Goal: Task Accomplishment & Management: Use online tool/utility

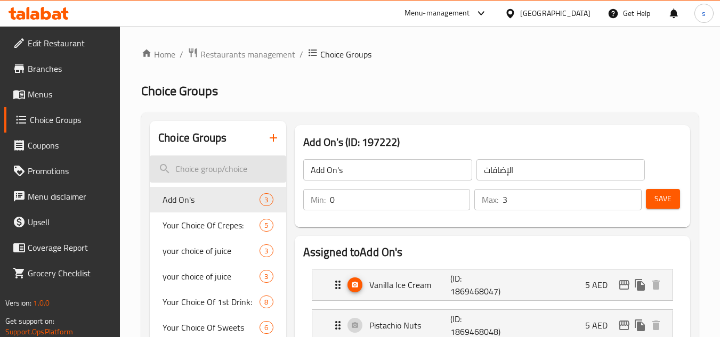
click at [195, 169] on input "search" at bounding box center [218, 169] width 136 height 27
paste input "The perfect match"
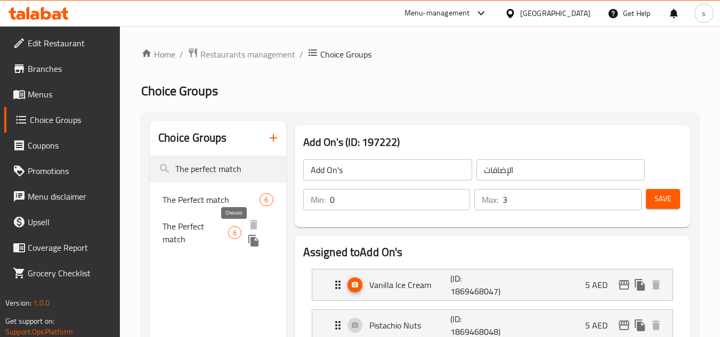
type input "The perfect match"
click at [236, 232] on span "6" at bounding box center [235, 233] width 12 height 10
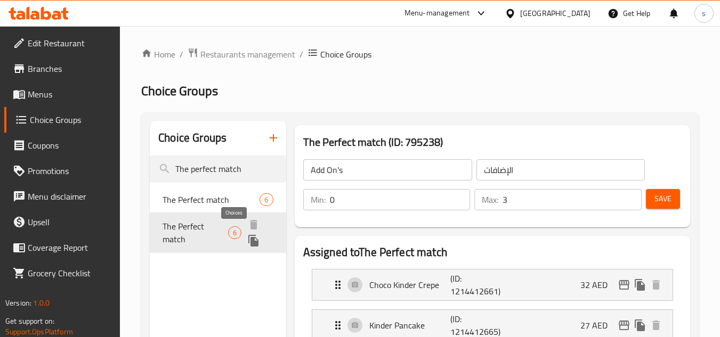
type input "The Perfect match"
type input "تطابق مثالي"
type input "1"
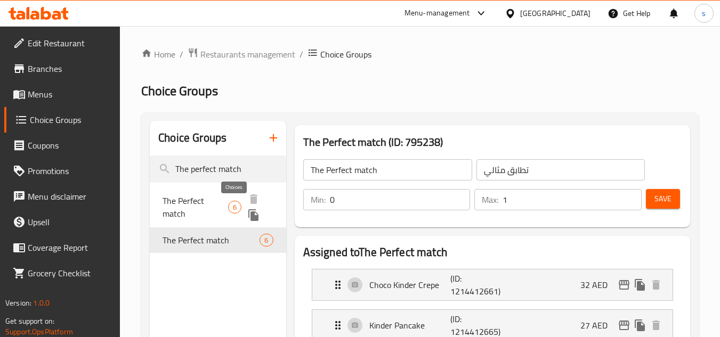
click at [236, 209] on span "6" at bounding box center [235, 207] width 12 height 10
type input "خيار اضافي مميز"
type input "6"
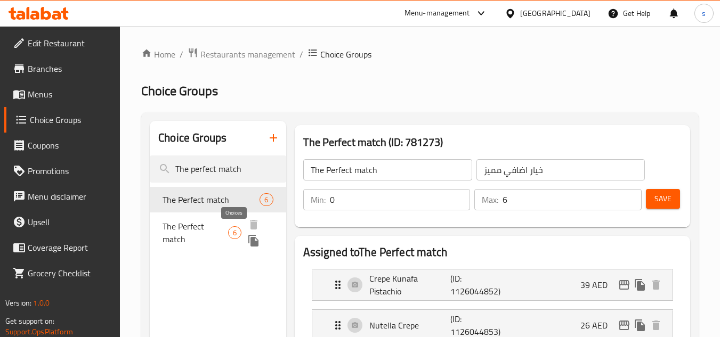
click at [236, 232] on span "6" at bounding box center [235, 233] width 12 height 10
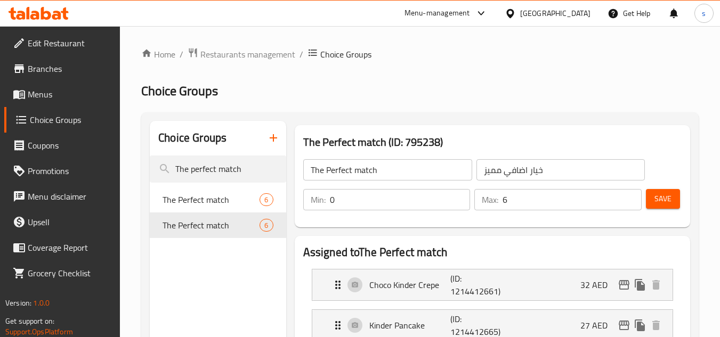
type input "تطابق مثالي"
type input "1"
click at [222, 167] on input "The perfect match" at bounding box center [218, 169] width 136 height 27
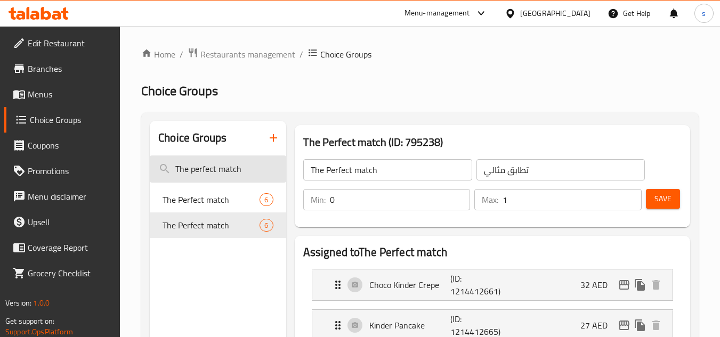
paste input "First bite option"
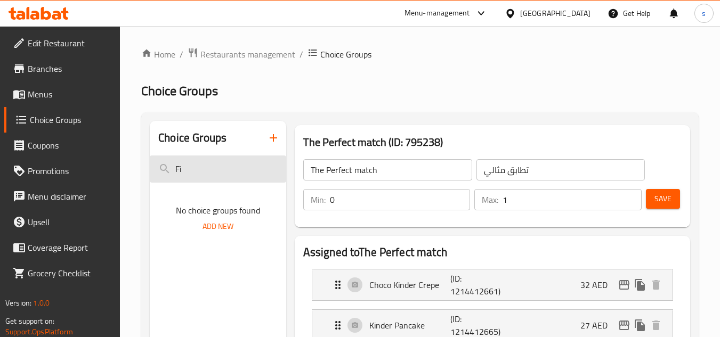
type input "F"
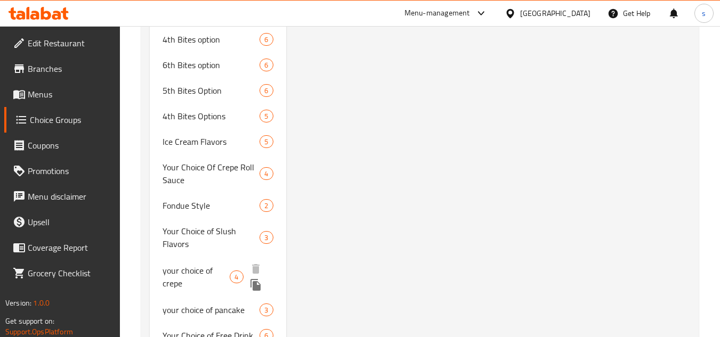
scroll to position [4421, 0]
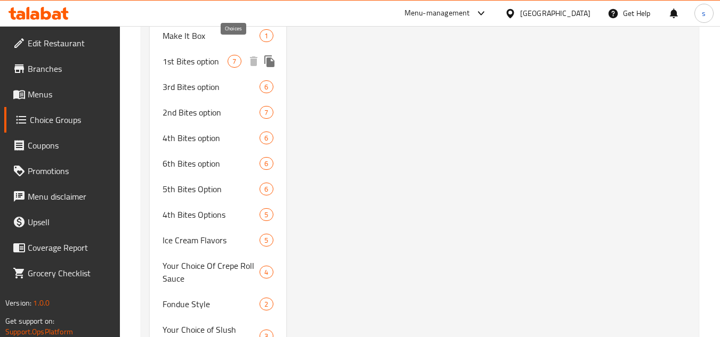
click at [233, 56] on span "7" at bounding box center [234, 61] width 12 height 10
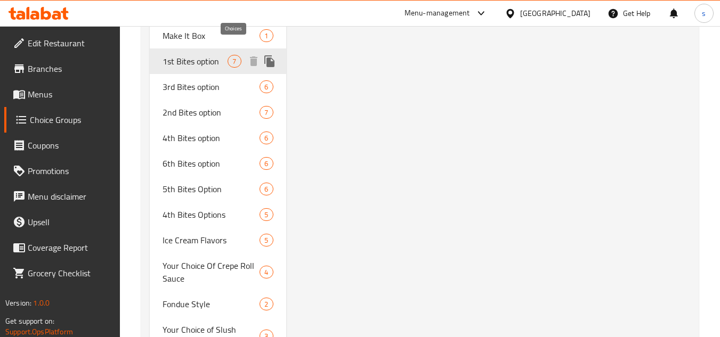
type input "1st Bites option"
type input "[DEMOGRAPHIC_DATA] الأول من البايتس"
type input "1"
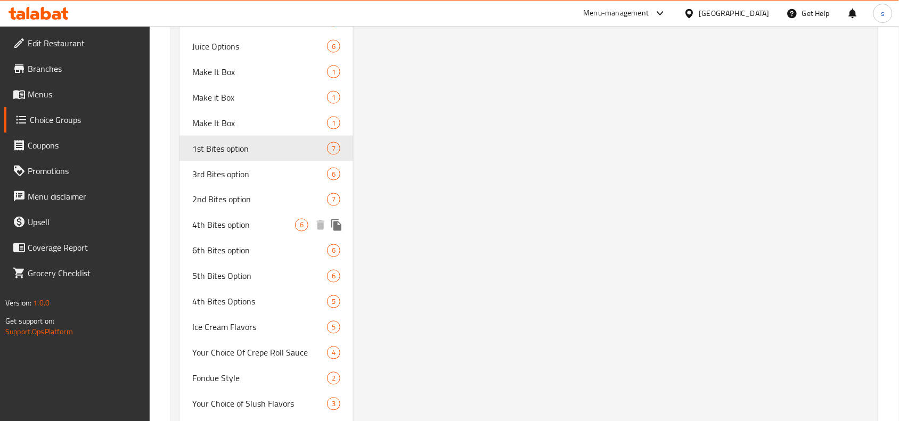
scroll to position [4003, 0]
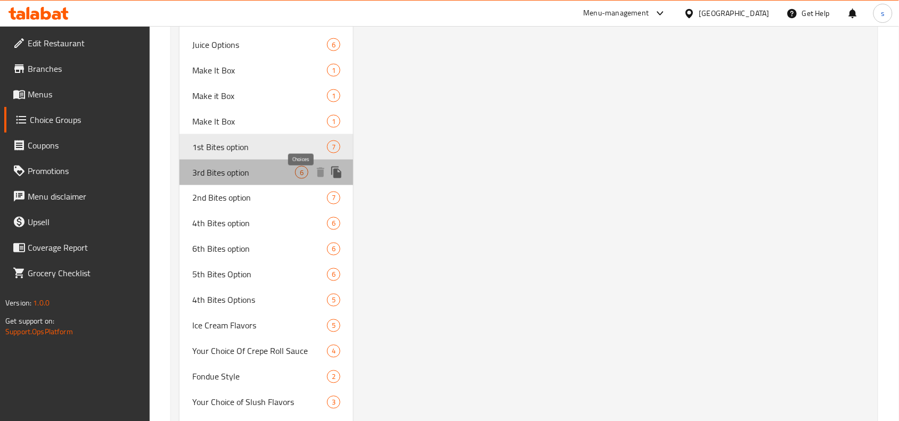
click at [304, 178] on span "6" at bounding box center [302, 173] width 12 height 10
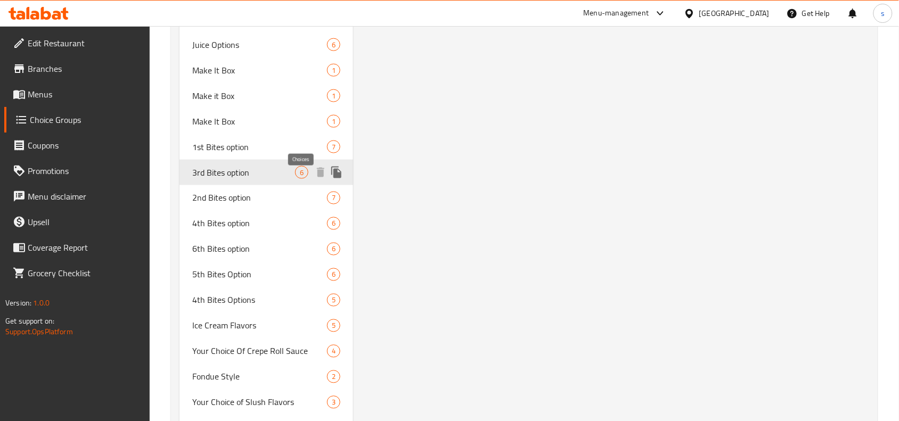
type input "3rd Bites option"
type input "خيار اللقيمات الثالثة"
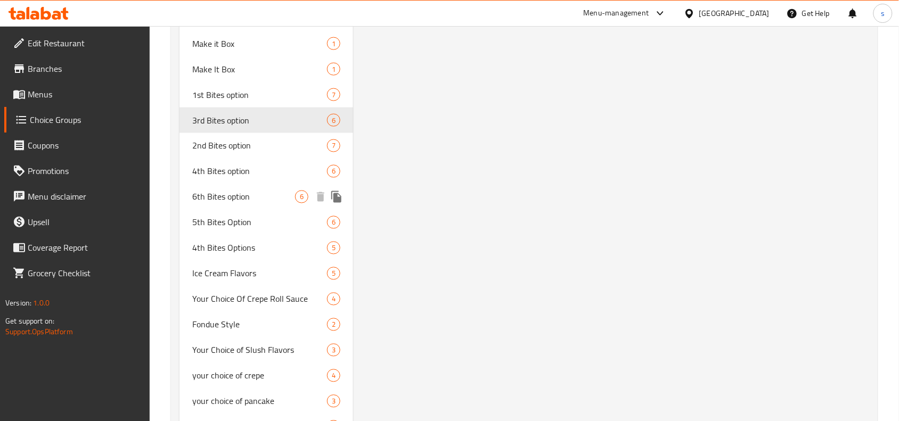
scroll to position [4061, 0]
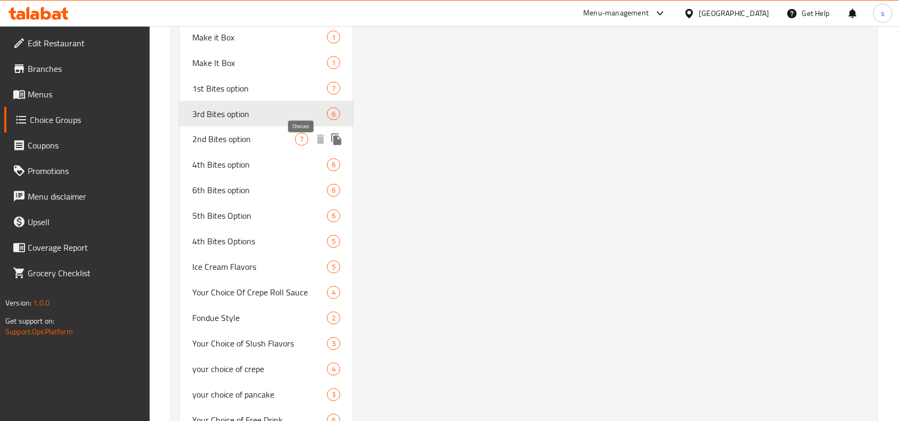
click at [304, 145] on span "7" at bounding box center [302, 140] width 12 height 10
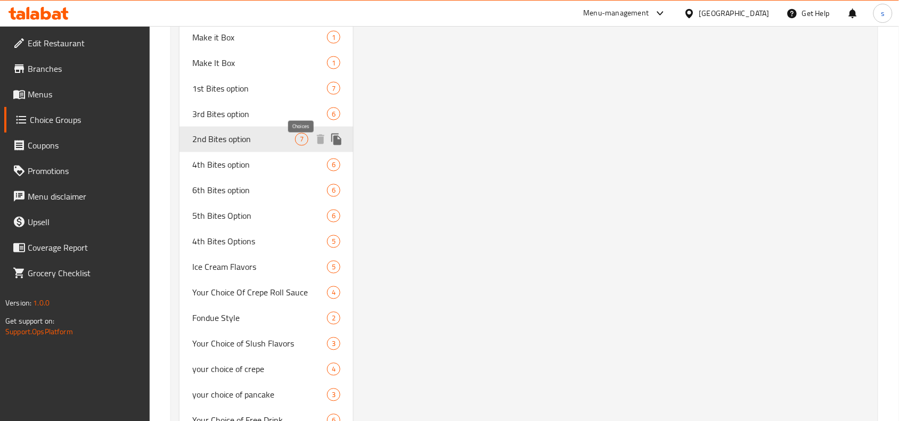
type input "2nd Bites option"
type input "إختيار ثاني من بايتس"
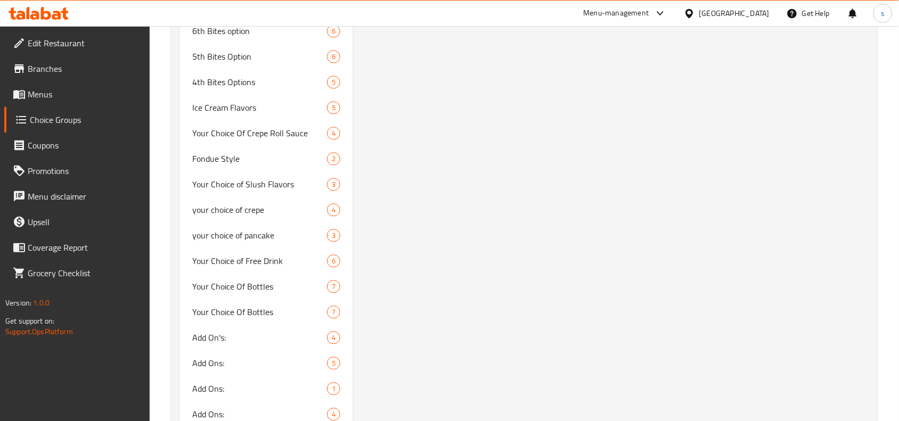
scroll to position [4128, 0]
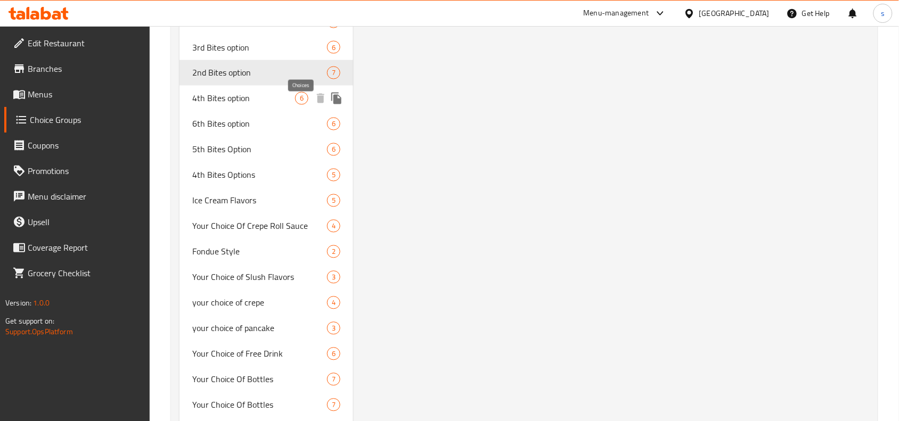
click at [303, 104] on span "6" at bounding box center [302, 99] width 12 height 10
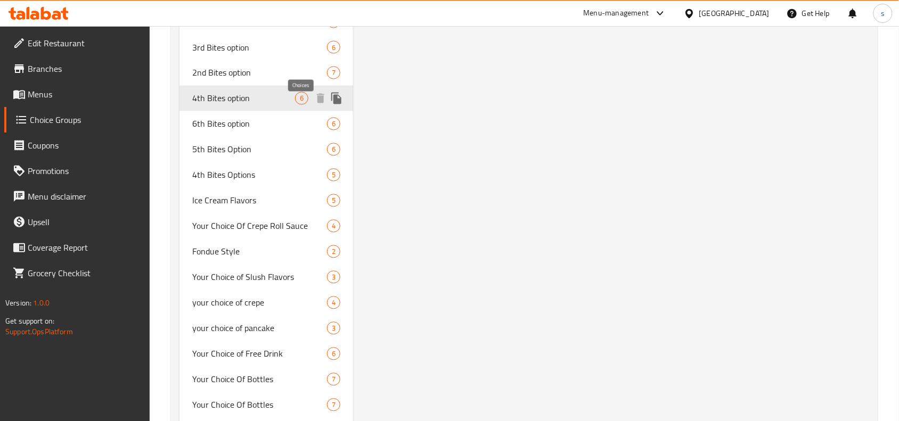
type input "4th Bites option"
type input "[DEMOGRAPHIC_DATA] الرابع من البايتس"
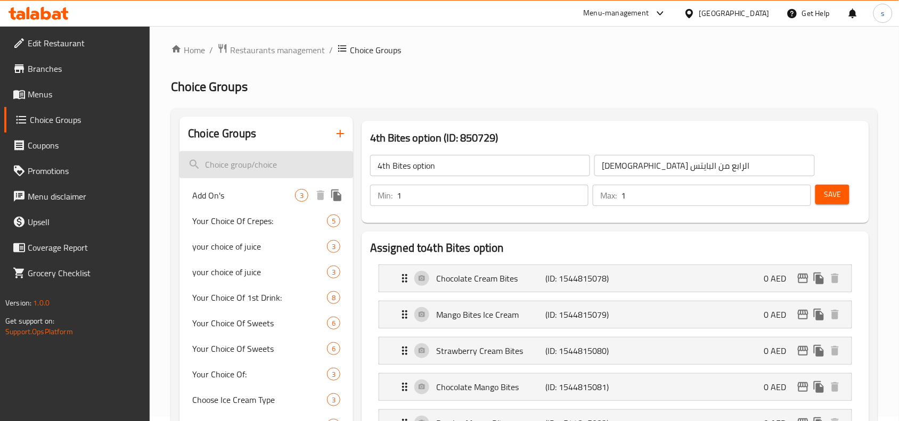
scroll to position [0, 0]
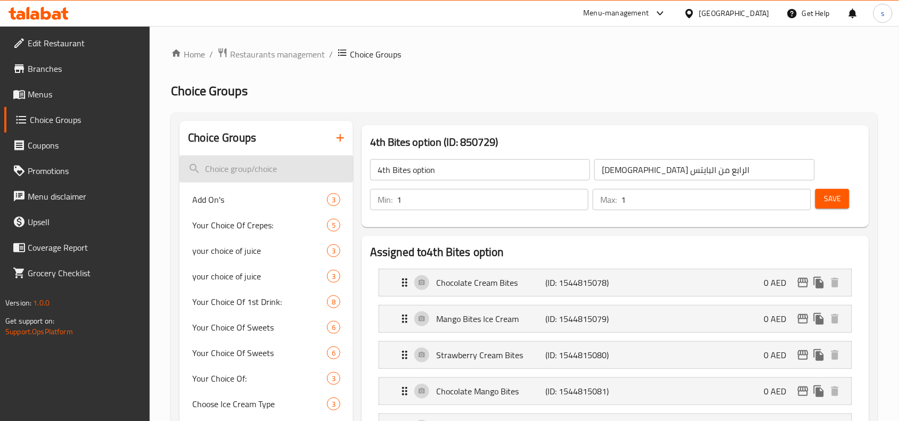
click at [227, 161] on input "search" at bounding box center [267, 169] width 174 height 27
paste input "Fondue"
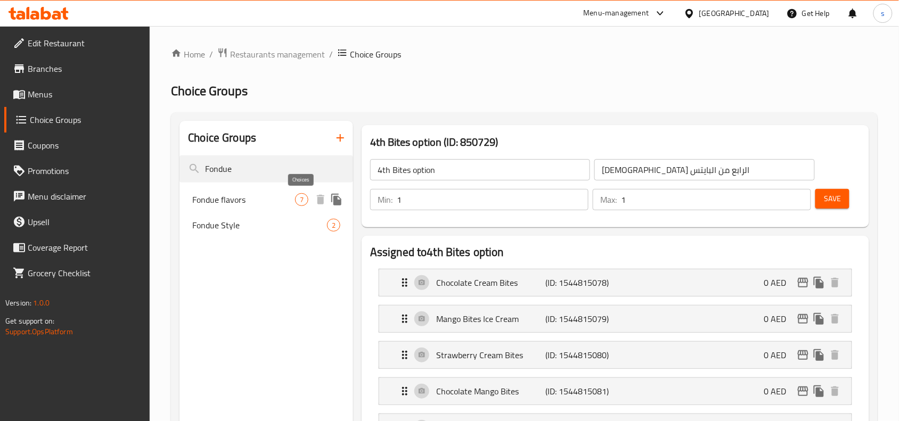
type input "Fondue"
drag, startPoint x: 304, startPoint y: 201, endPoint x: 485, endPoint y: 219, distance: 182.5
click at [303, 201] on span "7" at bounding box center [302, 200] width 12 height 10
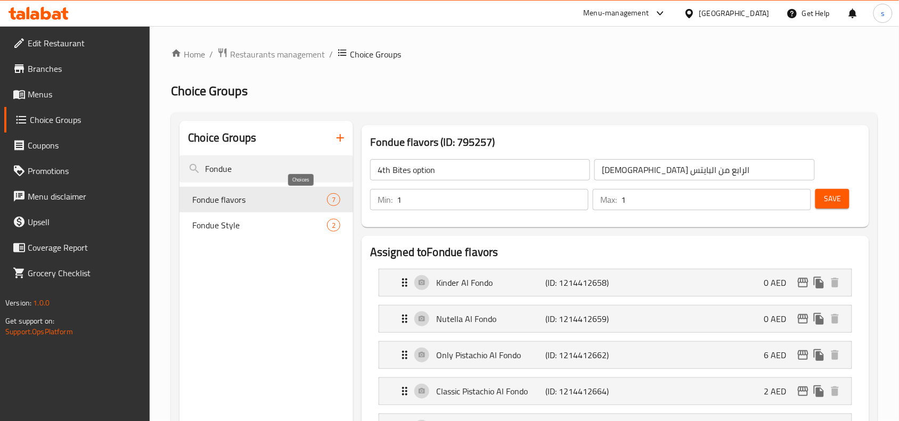
type input "Fondue flavors"
type input "نكهات الفوندو"
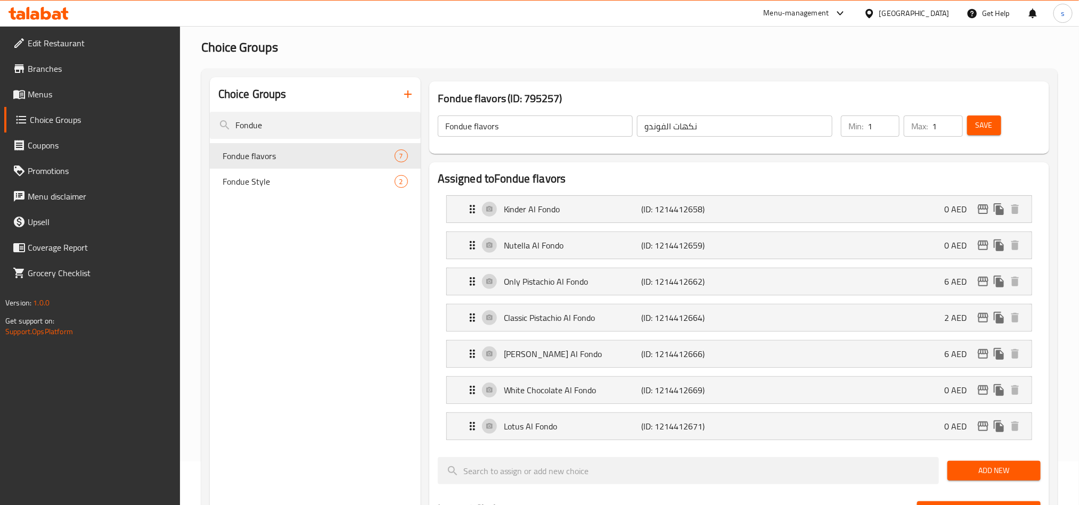
scroll to position [80, 0]
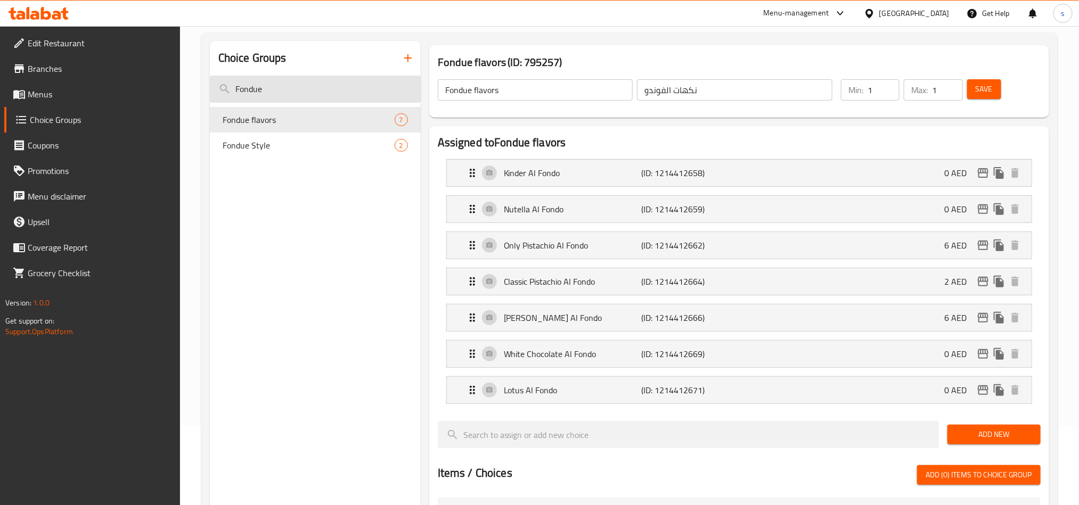
click at [301, 93] on input "Fondue" at bounding box center [315, 89] width 211 height 27
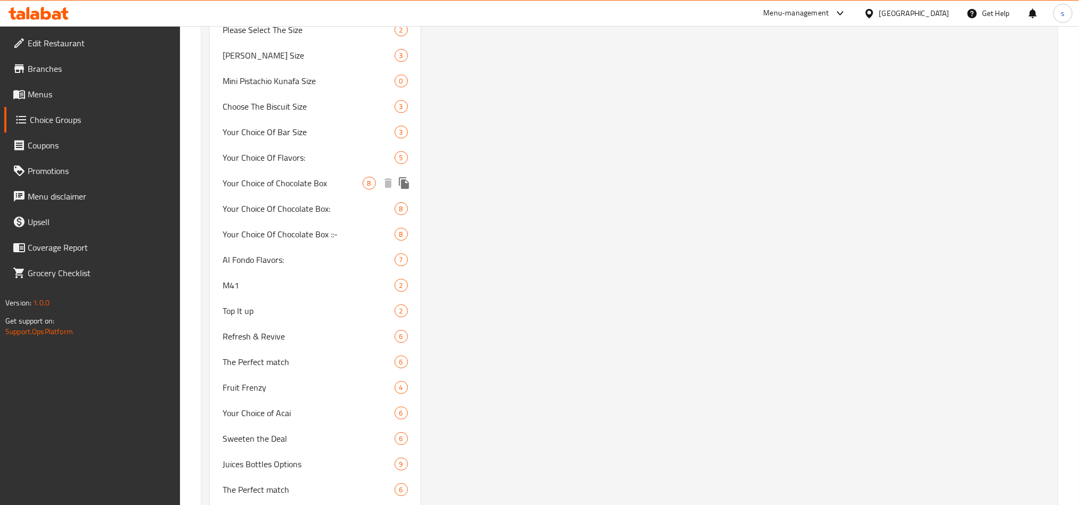
scroll to position [1758, 0]
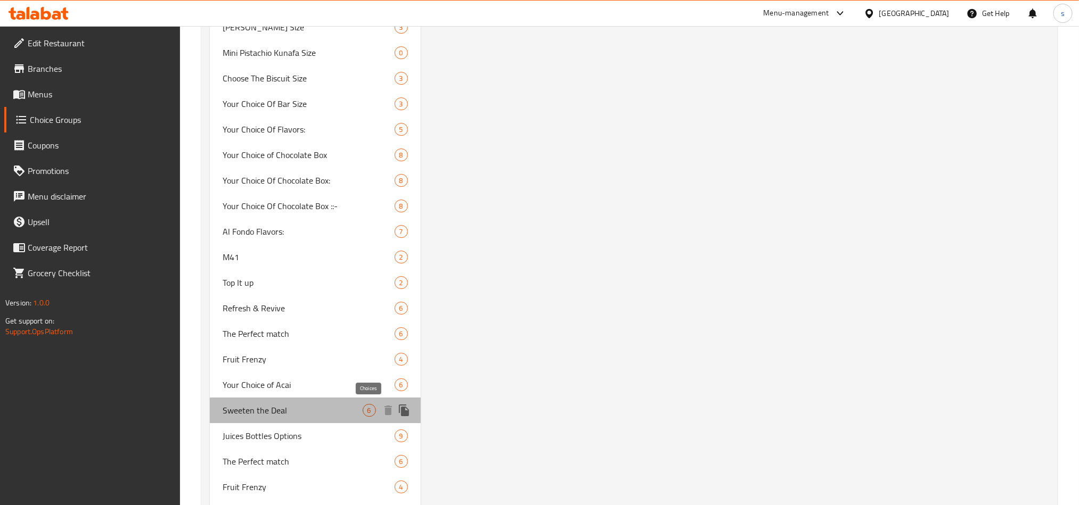
click at [370, 337] on span "6" at bounding box center [369, 411] width 12 height 10
type input "Sweeten the Deal"
type input "زيدها حلا"
type input "0"
type input "6"
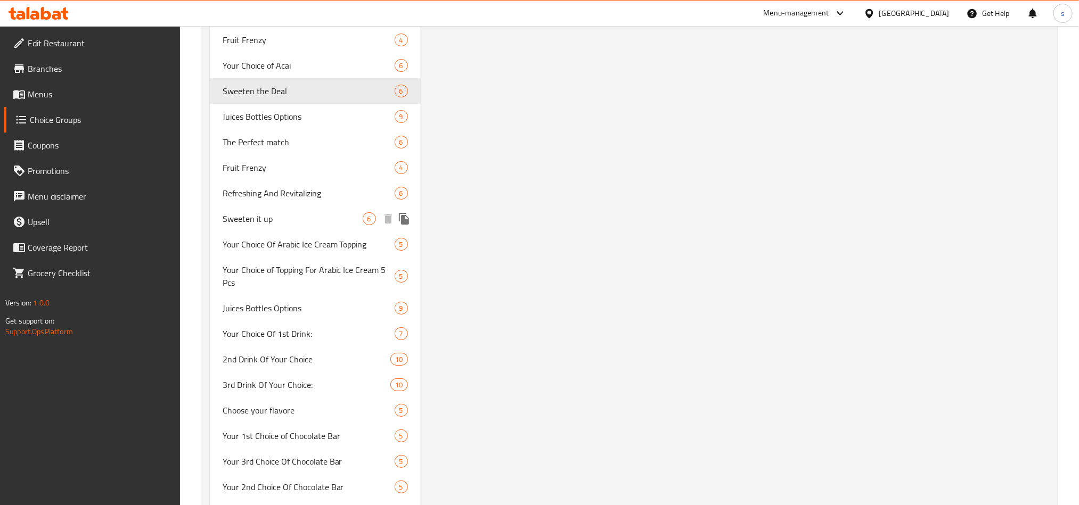
scroll to position [1997, 0]
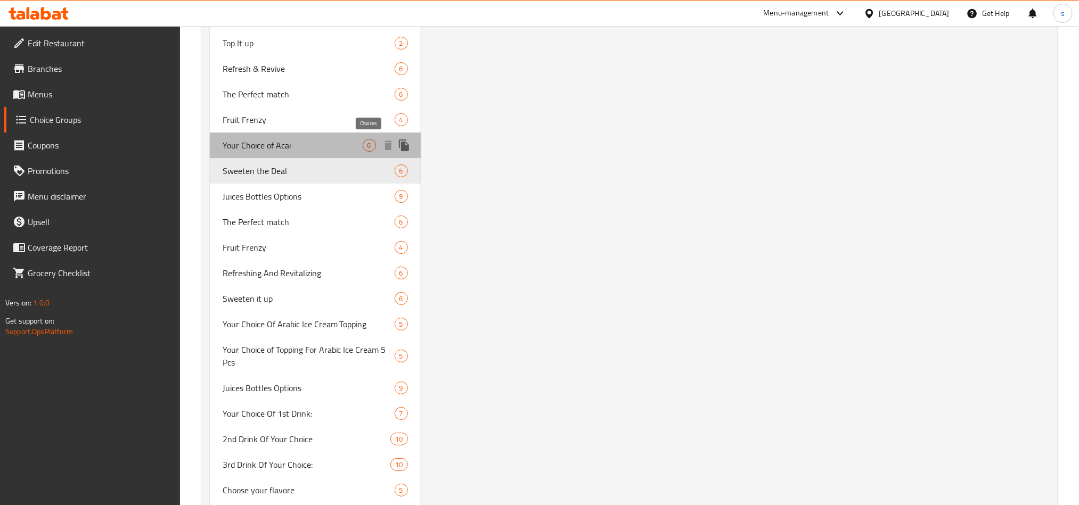
click at [366, 143] on span "6" at bounding box center [369, 146] width 12 height 10
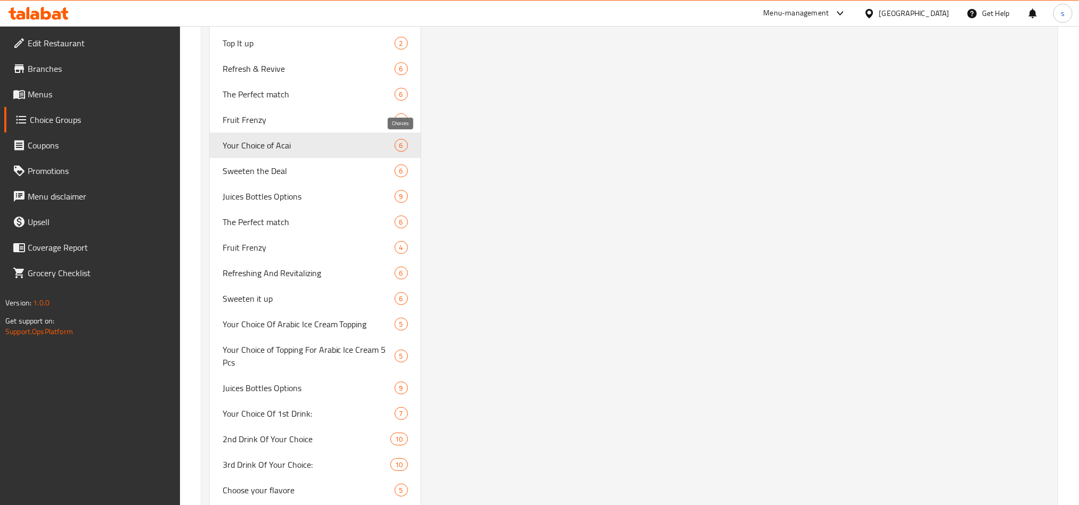
type input "Your Choice of Acai"
type input "اختيارك من الاساي"
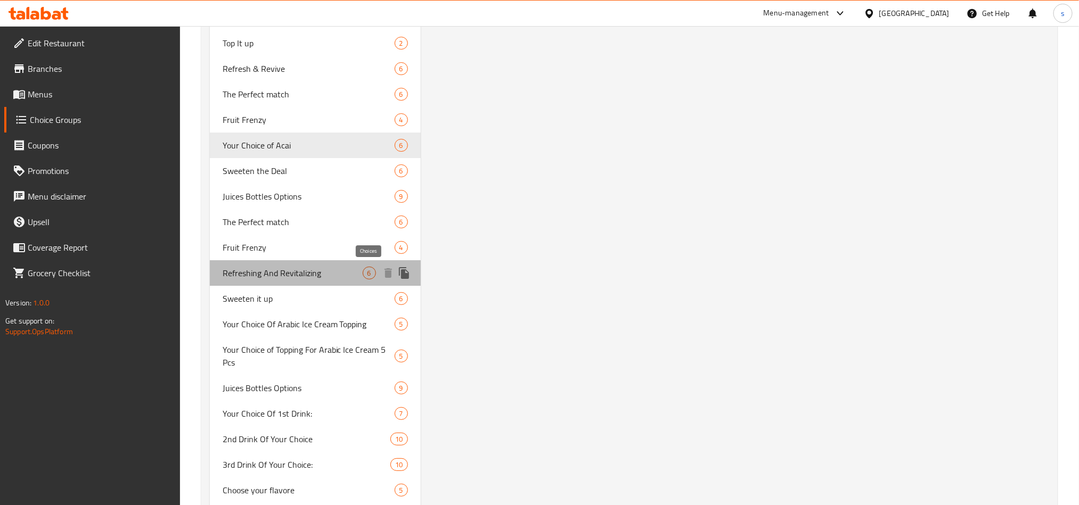
click at [371, 271] on span "6" at bounding box center [369, 273] width 12 height 10
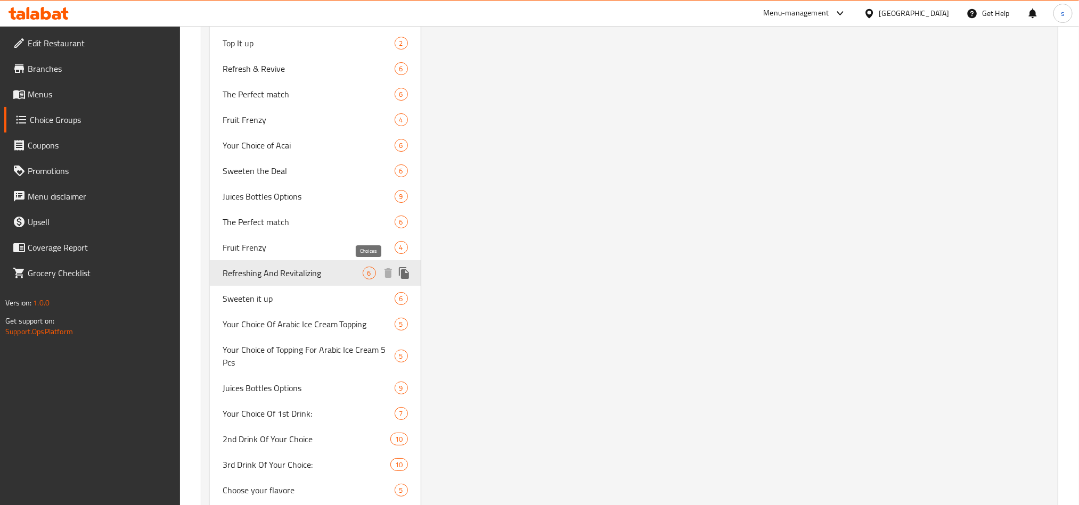
type input "Refreshing And Revitalizing"
type input "منعش وإحياء"
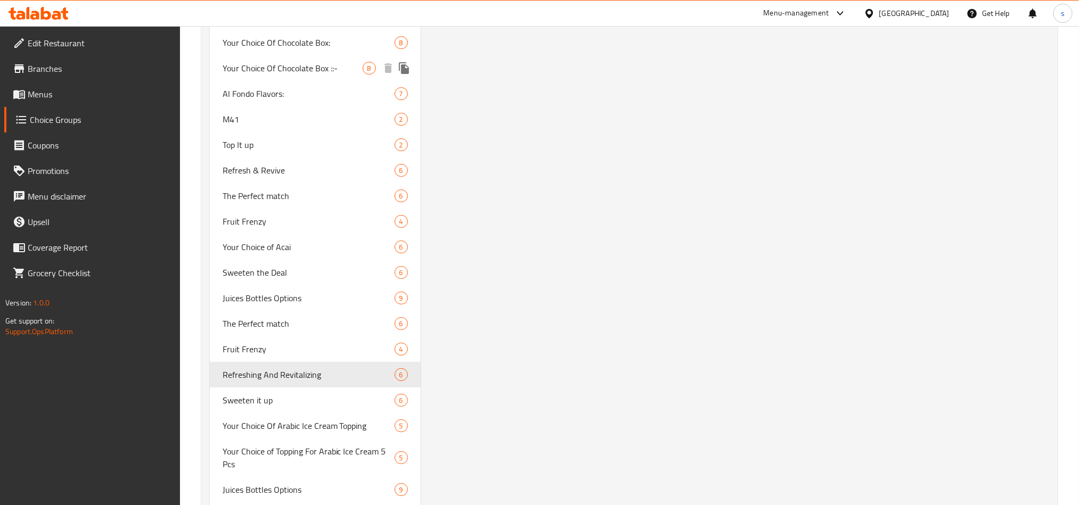
scroll to position [1918, 0]
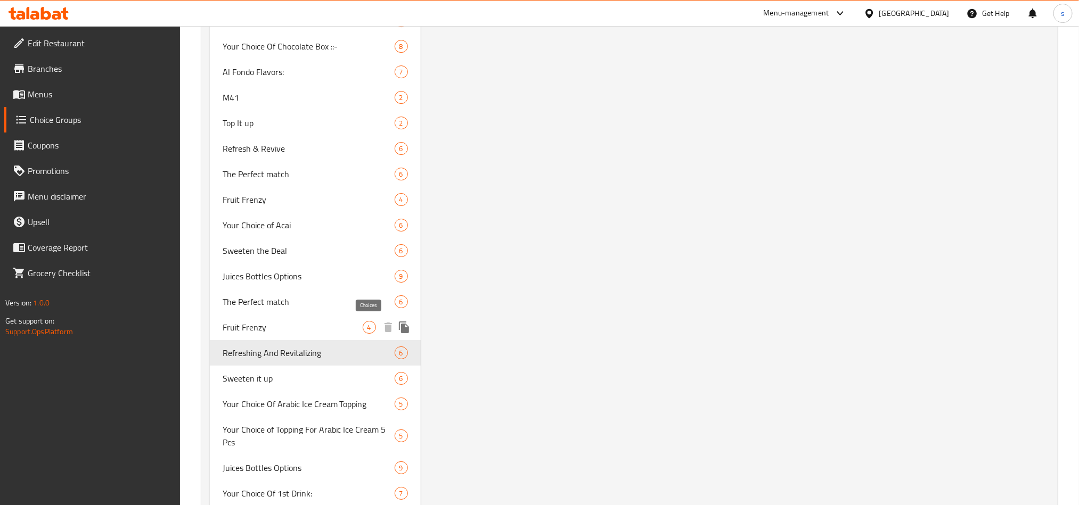
click at [370, 324] on span "4" at bounding box center [369, 328] width 12 height 10
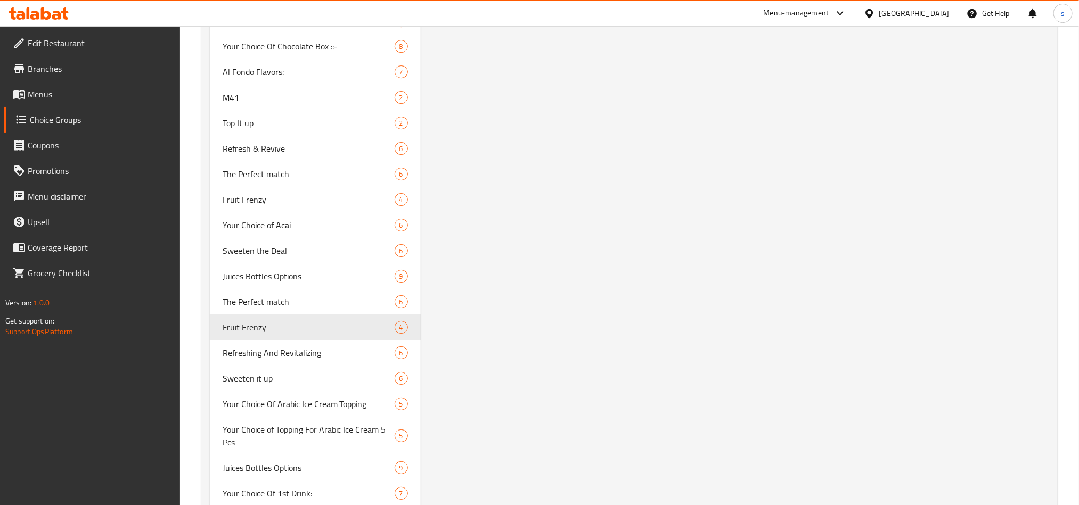
type input "Fruit Frenzy"
type input "فرنزي الفواكة"
type input "4"
click at [370, 302] on span "6" at bounding box center [369, 302] width 12 height 10
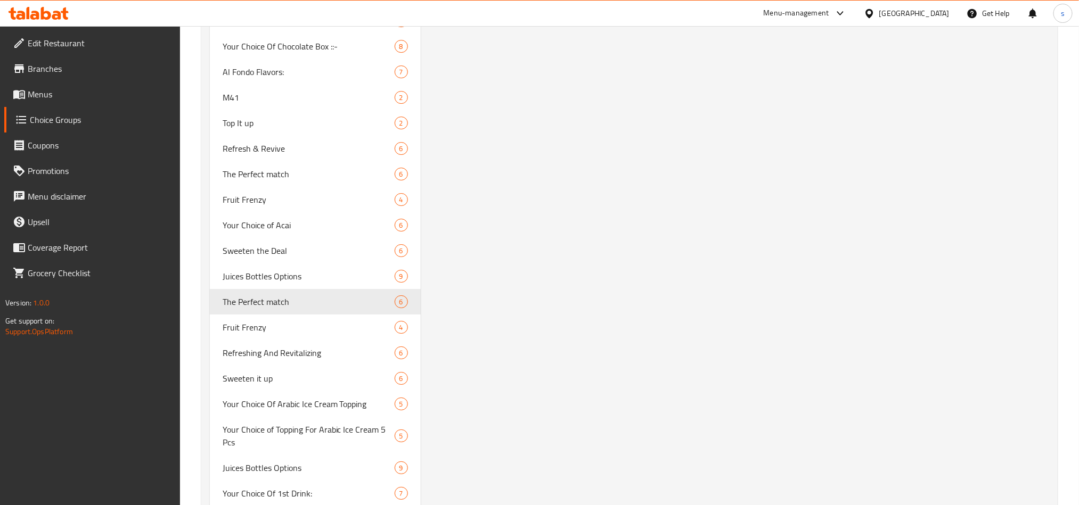
type input "The Perfect match"
type input "تطابق مثالي"
type input "1"
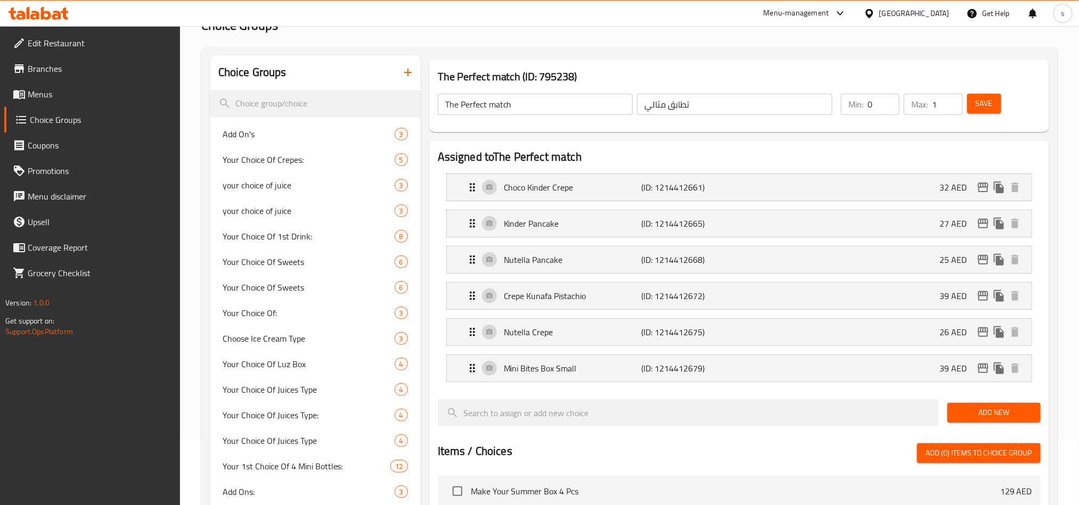
scroll to position [0, 0]
